Goal: Navigation & Orientation: Find specific page/section

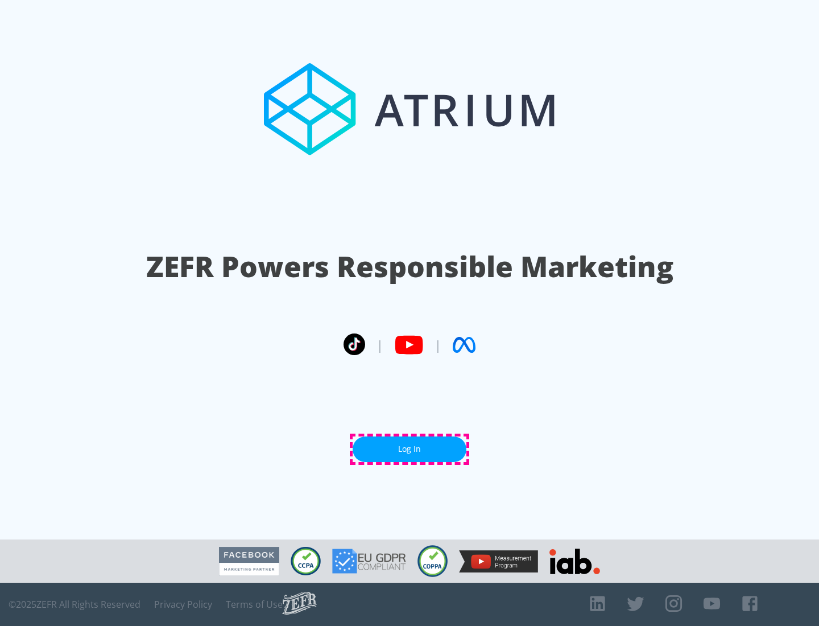
click at [409, 449] on link "Log In" at bounding box center [410, 449] width 114 height 26
